Goal: Information Seeking & Learning: Learn about a topic

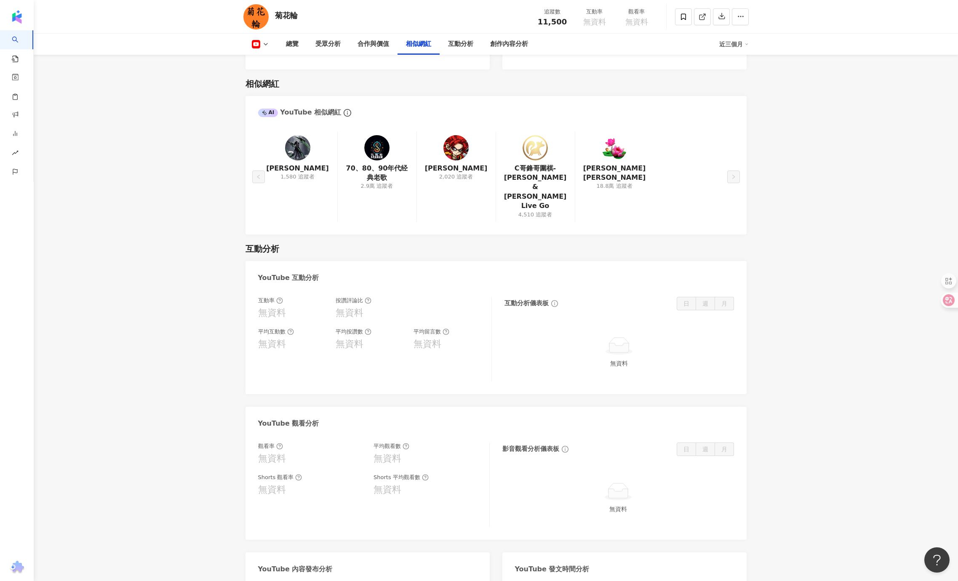
scroll to position [1152, 0]
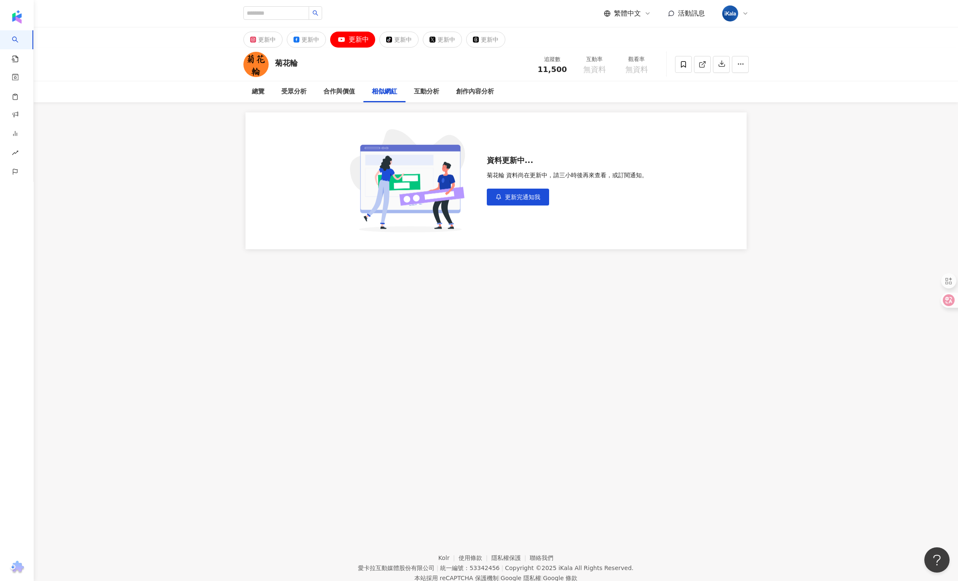
click at [217, 205] on main "更新中 更新中 更新中 tiktok-icon 更新中 更新中 更新中 菊花輪 追蹤數 11,500 互動率 無資料 觀看率 無資料 總覽 受眾分析 合作與價…" at bounding box center [496, 138] width 924 height 222
click at [482, 294] on div "更新中 更新中 更新中 tiktok-icon 更新中 更新中 更新中 菊花輪 追蹤數 11,500 互動率 無資料 觀看率 無資料 總覽 受眾分析 合作與價…" at bounding box center [496, 271] width 924 height 488
